Goal: Information Seeking & Learning: Learn about a topic

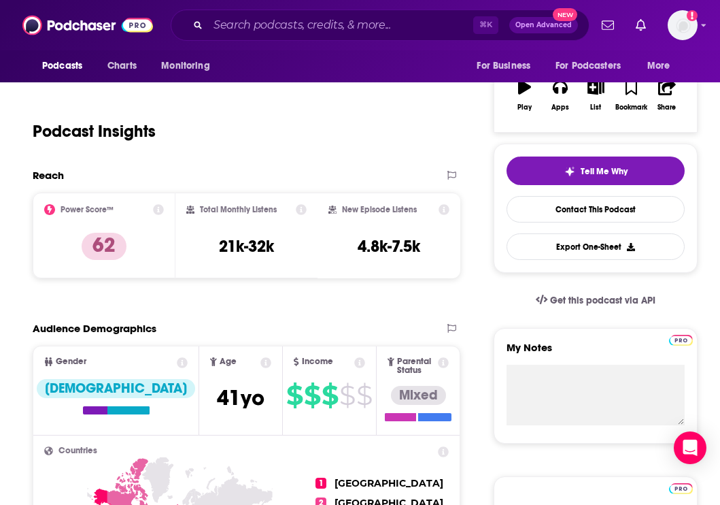
scroll to position [224, 0]
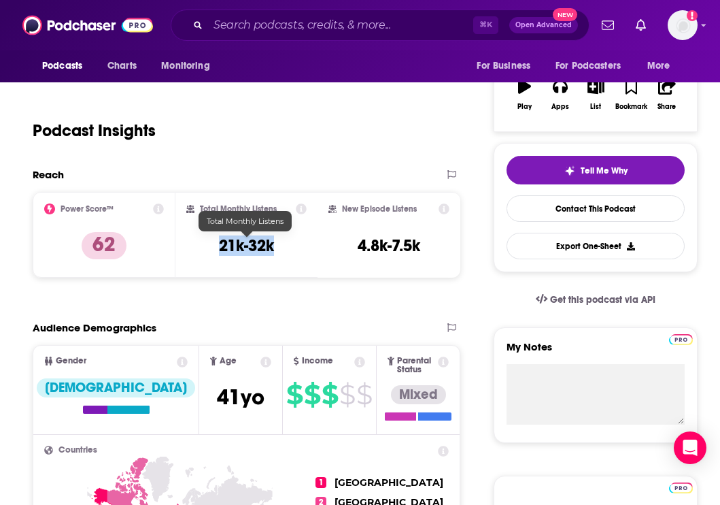
drag, startPoint x: 209, startPoint y: 247, endPoint x: 275, endPoint y: 247, distance: 66.0
click at [275, 247] on div "Total Monthly Listens 21k-32k" at bounding box center [246, 234] width 121 height 63
copy h3 "21k-32k"
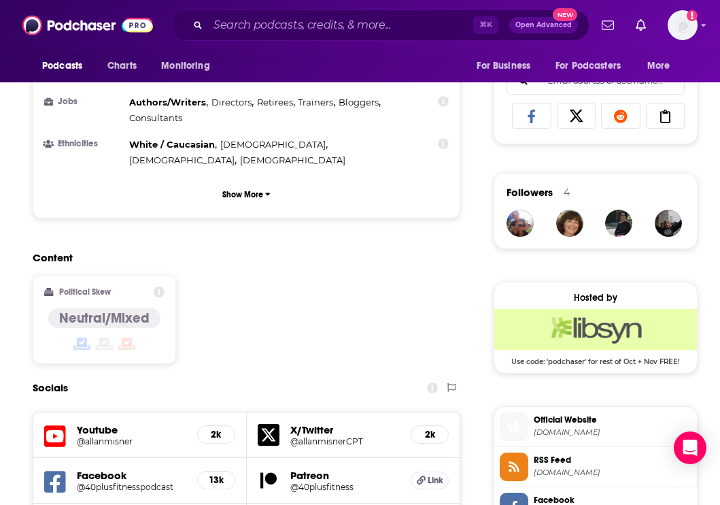
scroll to position [994, 0]
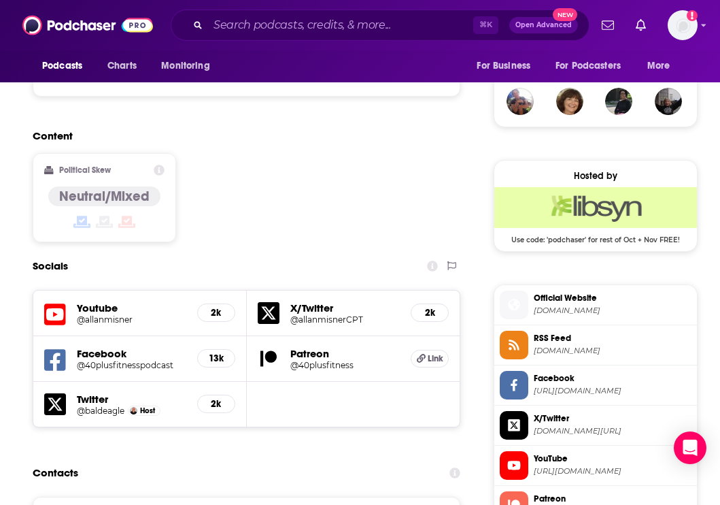
click at [120, 314] on h5 "@allanmisner" at bounding box center [132, 319] width 110 height 10
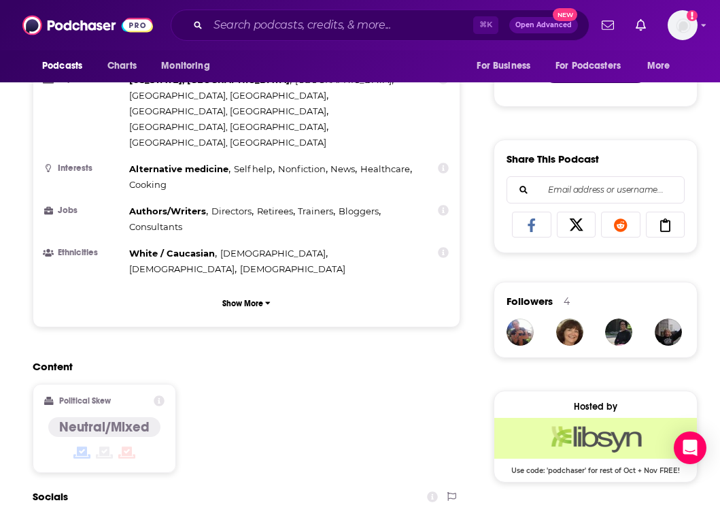
scroll to position [767, 0]
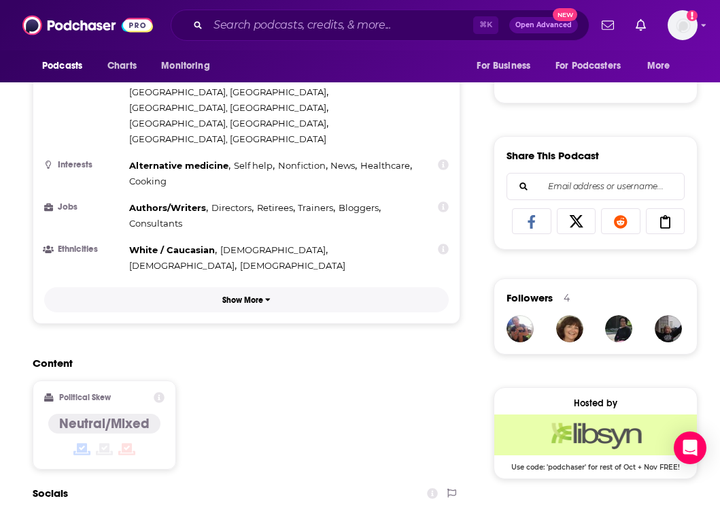
click at [245, 287] on button "Show More" at bounding box center [246, 299] width 405 height 25
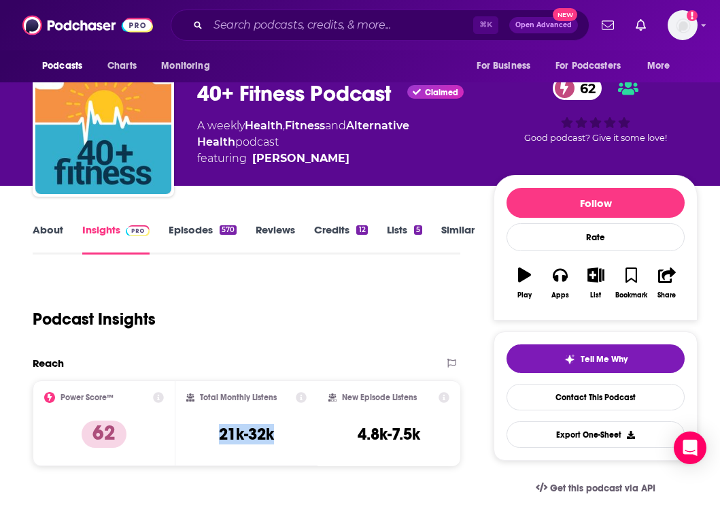
scroll to position [107, 0]
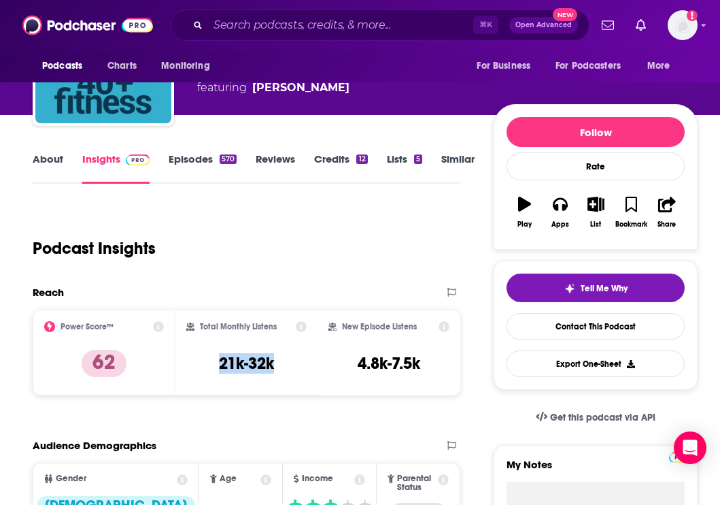
click at [285, 380] on div "Total Monthly Listens 21k-32k" at bounding box center [246, 352] width 121 height 63
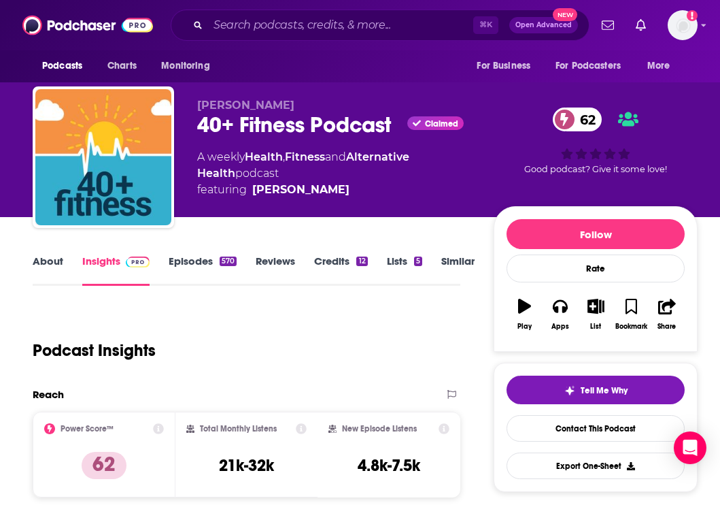
scroll to position [0, 0]
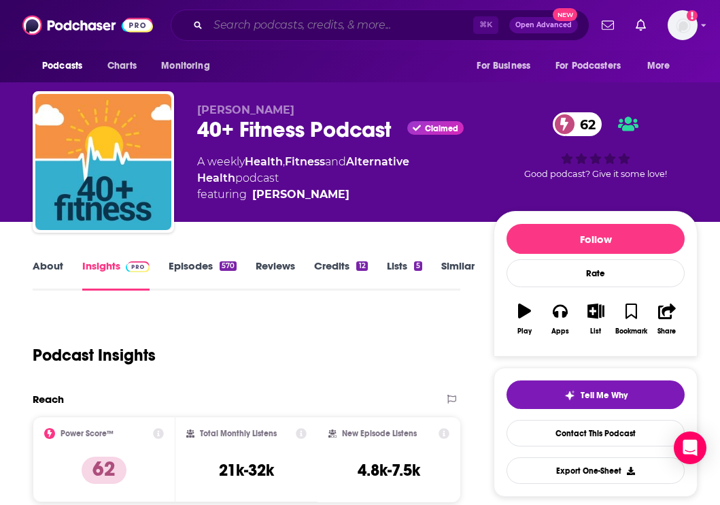
click at [298, 33] on input "Search podcasts, credits, & more..." at bounding box center [340, 25] width 265 height 22
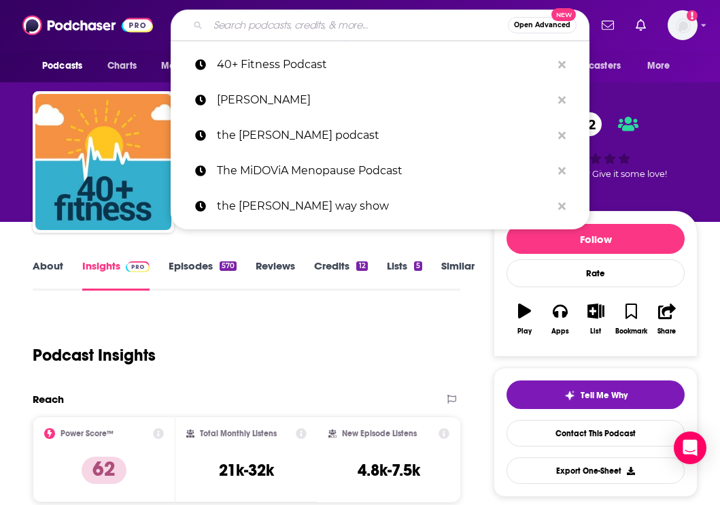
paste input "Earn Your Happy with [PERSON_NAME]"
type input "Earn Your Happy with [PERSON_NAME]"
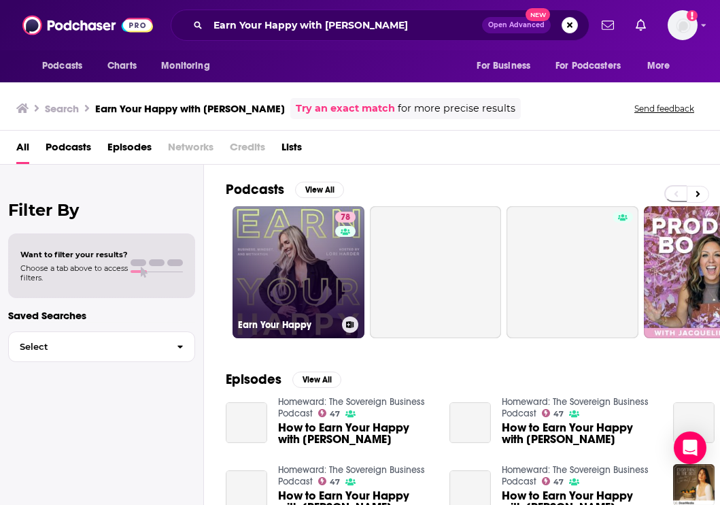
click at [311, 278] on link "78 Earn Your Happy" at bounding box center [299, 272] width 132 height 132
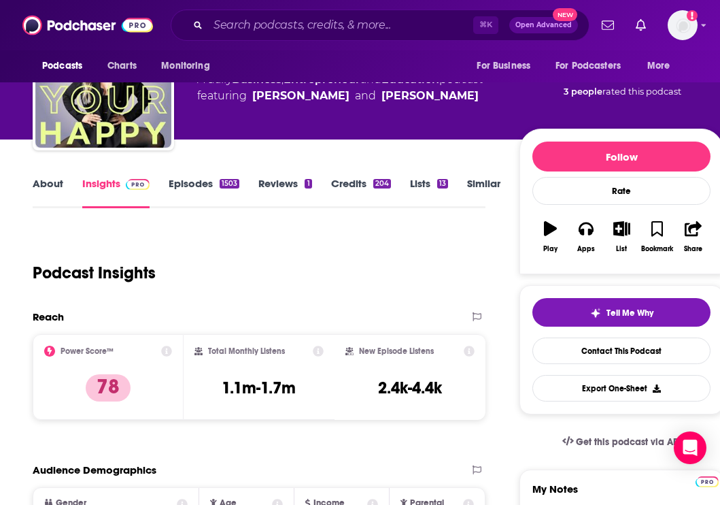
scroll to position [97, 0]
